Goal: Use online tool/utility: Utilize a website feature to perform a specific function

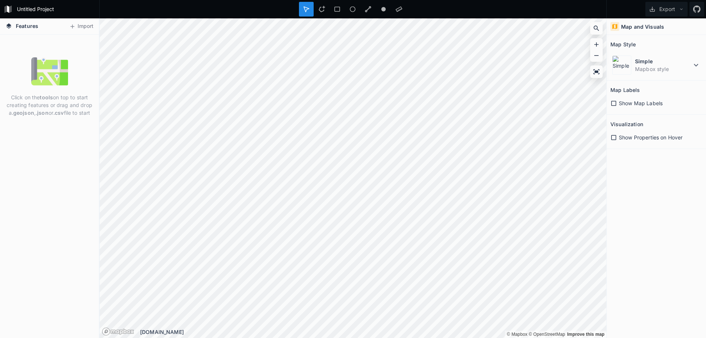
click at [37, 82] on img at bounding box center [49, 71] width 37 height 37
click at [75, 28] on icon at bounding box center [72, 26] width 7 height 7
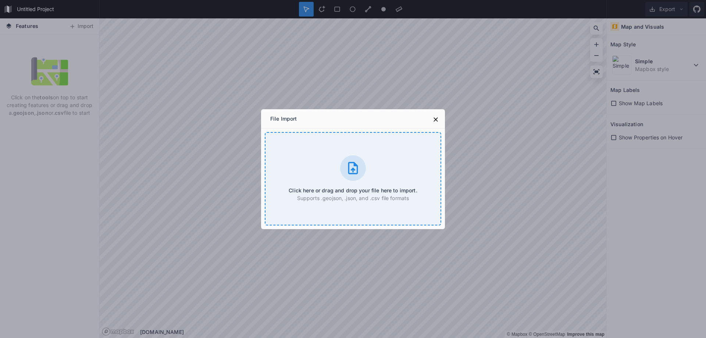
click at [354, 186] on h4 "Click here or drag and drop your file here to import." at bounding box center [353, 190] width 128 height 8
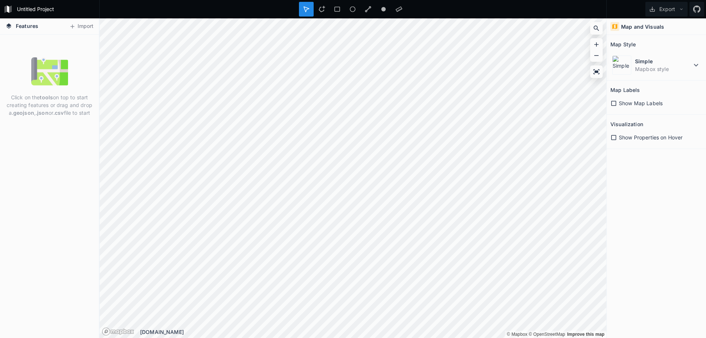
click at [31, 121] on div "Click on the tools on top to start creating features or drag and drop a .geojso…" at bounding box center [49, 186] width 99 height 303
click at [64, 67] on img at bounding box center [49, 71] width 37 height 37
click at [83, 25] on button "Import" at bounding box center [81, 27] width 32 height 12
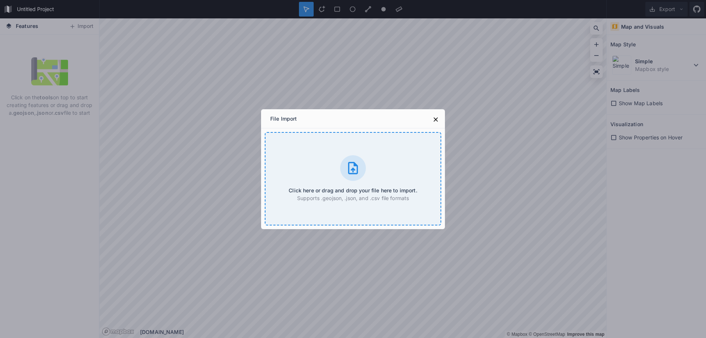
click at [379, 175] on div "Click here or drag and drop your file here to import. Supports .geojson, .json,…" at bounding box center [353, 178] width 176 height 93
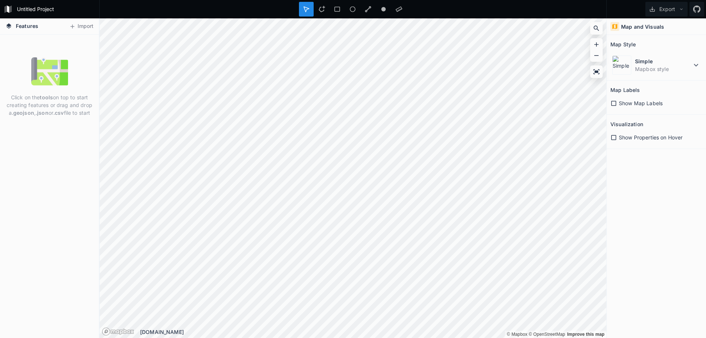
click at [83, 33] on div "Features Import" at bounding box center [49, 26] width 99 height 16
click at [85, 28] on button "Import" at bounding box center [81, 27] width 32 height 12
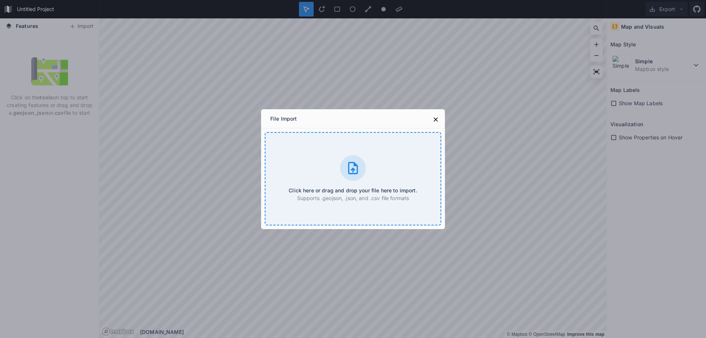
click at [349, 173] on icon at bounding box center [353, 168] width 10 height 12
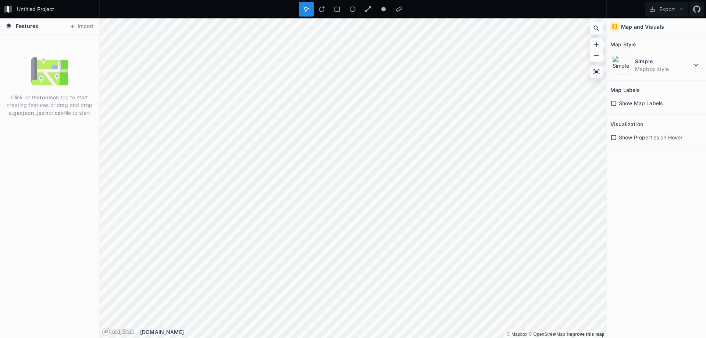
click at [42, 74] on img at bounding box center [49, 71] width 37 height 37
click at [79, 31] on button "Import" at bounding box center [81, 27] width 32 height 12
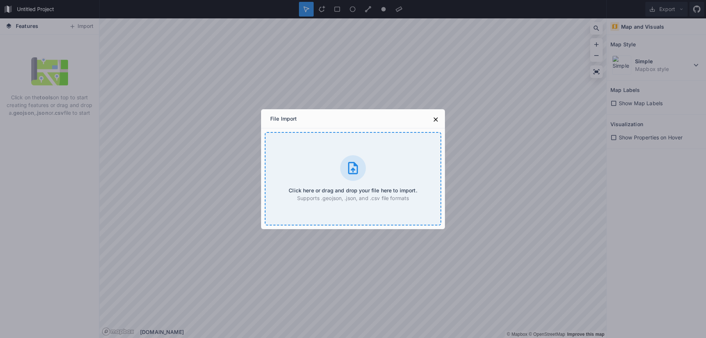
click at [372, 190] on h4 "Click here or drag and drop your file here to import." at bounding box center [353, 190] width 128 height 8
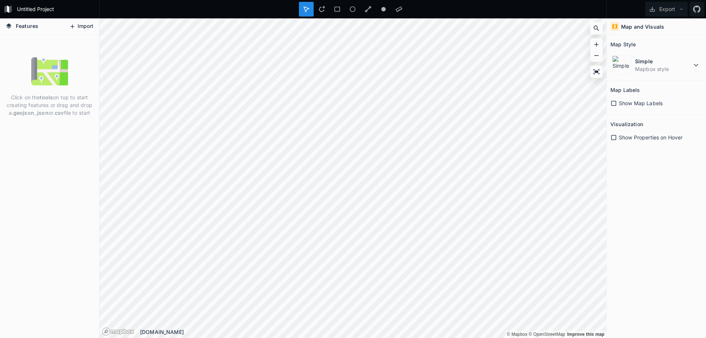
click at [77, 31] on button "Import" at bounding box center [81, 27] width 32 height 12
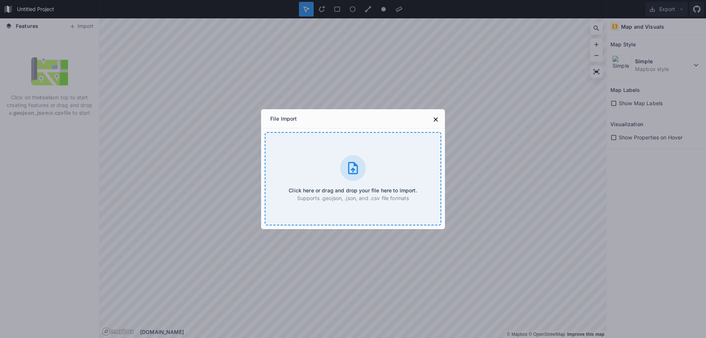
click at [360, 195] on p "Supports .geojson, .json, and .csv file formats" at bounding box center [353, 198] width 128 height 8
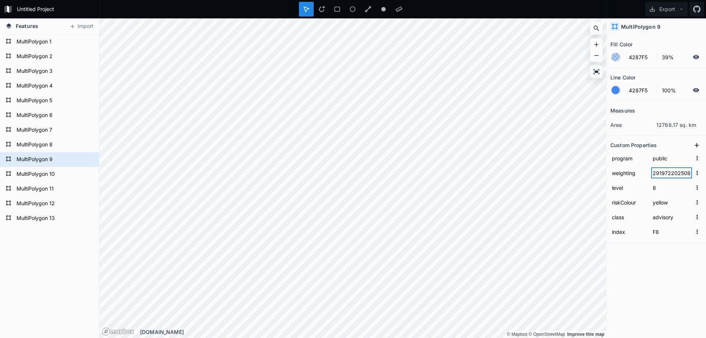
drag, startPoint x: 660, startPoint y: 174, endPoint x: 669, endPoint y: 176, distance: 8.7
click at [669, 176] on input "29197220250820190000" at bounding box center [671, 172] width 41 height 11
drag, startPoint x: 652, startPoint y: 173, endPoint x: 705, endPoint y: 169, distance: 53.1
click at [692, 169] on input "29197220250820190000" at bounding box center [671, 172] width 41 height 11
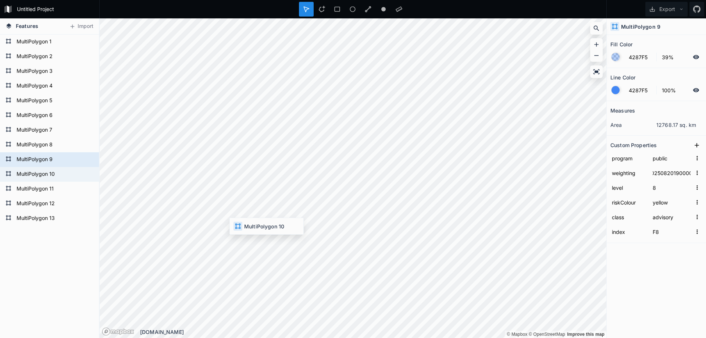
type input "highway"
type input "29196920250820174000"
type input "F9"
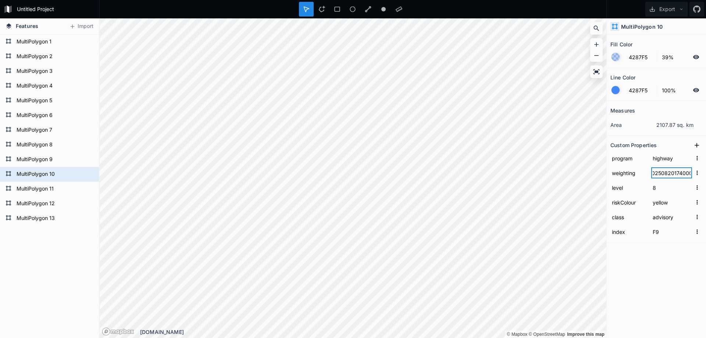
scroll to position [0, 0]
drag, startPoint x: 689, startPoint y: 174, endPoint x: 547, endPoint y: 175, distance: 142.3
click at [651, 175] on input "29196920250820174000" at bounding box center [671, 172] width 41 height 11
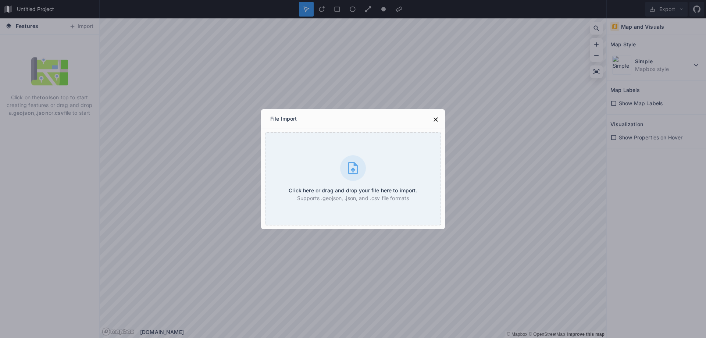
click at [340, 167] on div at bounding box center [353, 168] width 26 height 26
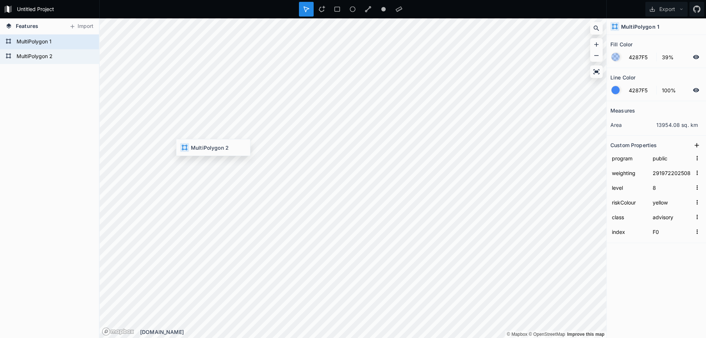
type input "highway"
type input "29196920250820174000"
type input "F1"
